Goal: Transaction & Acquisition: Purchase product/service

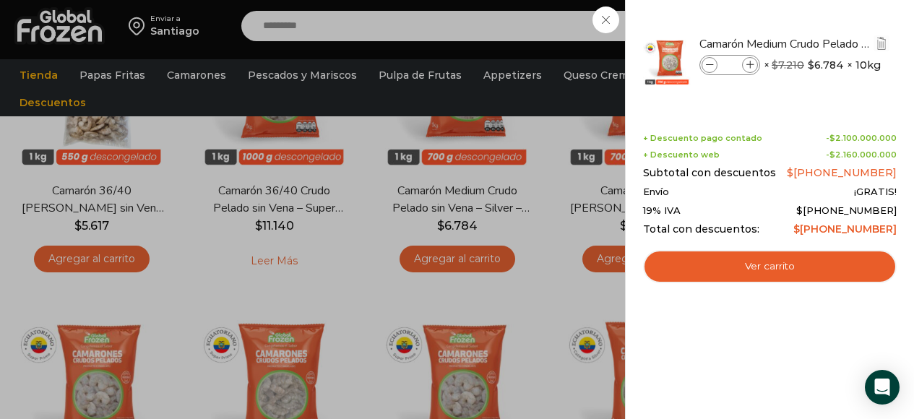
click at [731, 69] on input "*******" at bounding box center [730, 65] width 22 height 16
type input "**********"
click at [779, 102] on div "**********" at bounding box center [770, 67] width 249 height 90
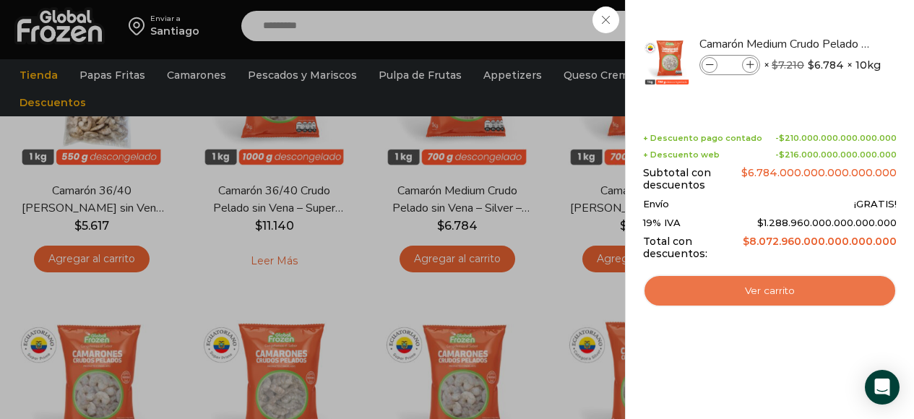
click at [746, 293] on link "Ver carrito" at bounding box center [770, 291] width 254 height 33
